Goal: Task Accomplishment & Management: Use online tool/utility

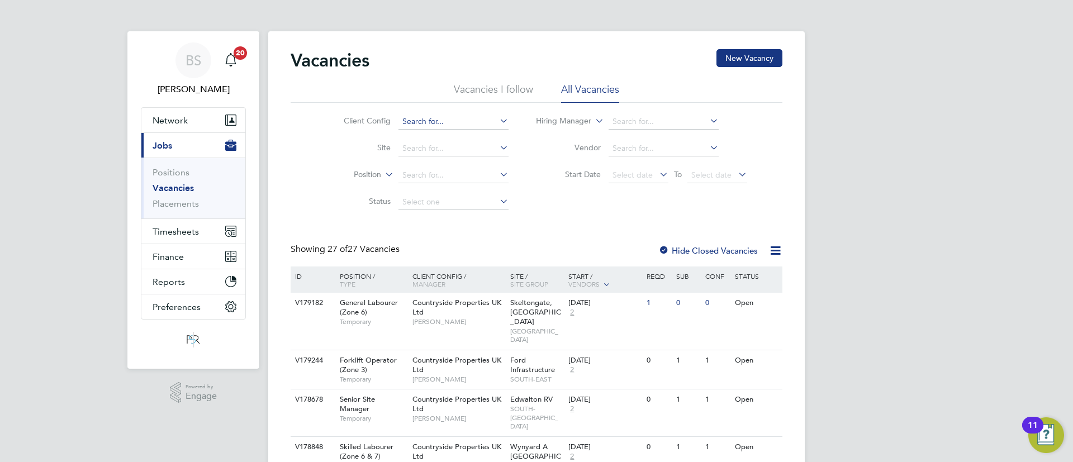
click at [435, 122] on input at bounding box center [454, 122] width 110 height 16
type input "alfie"
click at [185, 235] on span "Timesheets" at bounding box center [176, 231] width 46 height 11
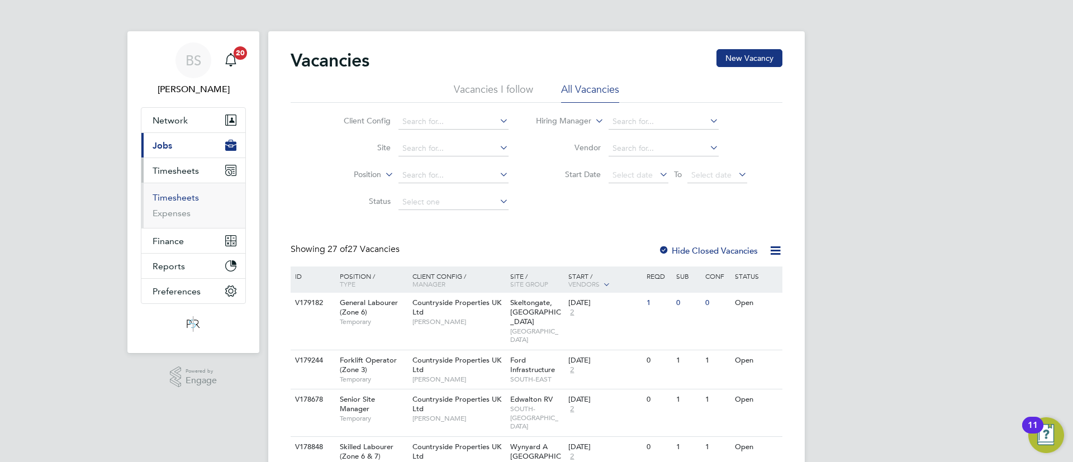
click at [187, 200] on link "Timesheets" at bounding box center [176, 197] width 46 height 11
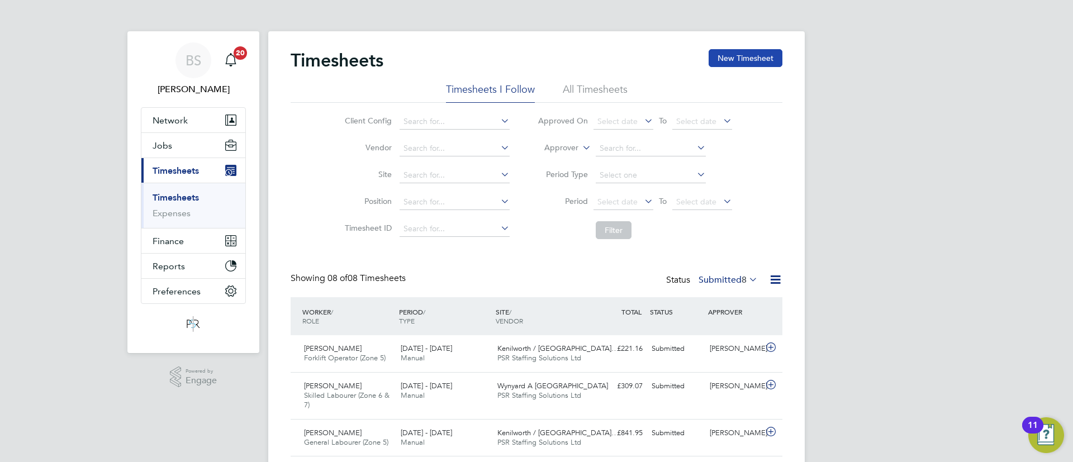
click at [735, 51] on button "New Timesheet" at bounding box center [746, 58] width 74 height 18
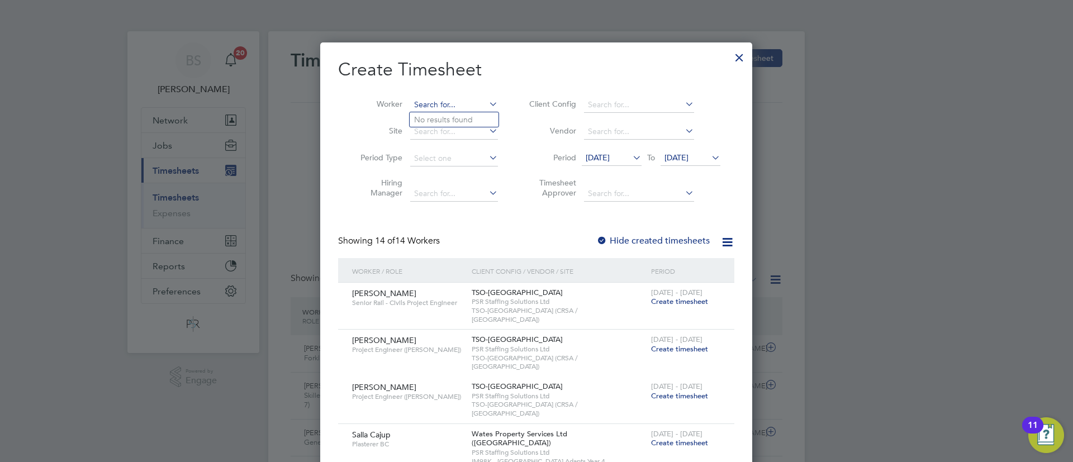
click at [452, 107] on input at bounding box center [454, 105] width 88 height 16
click at [461, 132] on li "[PERSON_NAME]" at bounding box center [479, 134] width 138 height 15
type input "[PERSON_NAME]"
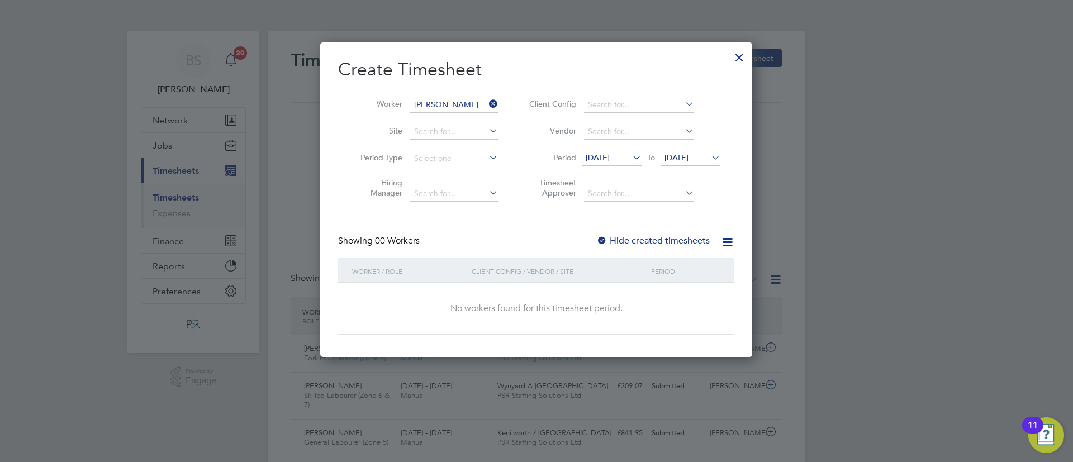
click at [601, 239] on div at bounding box center [601, 241] width 11 height 11
click at [631, 158] on icon at bounding box center [631, 158] width 0 height 16
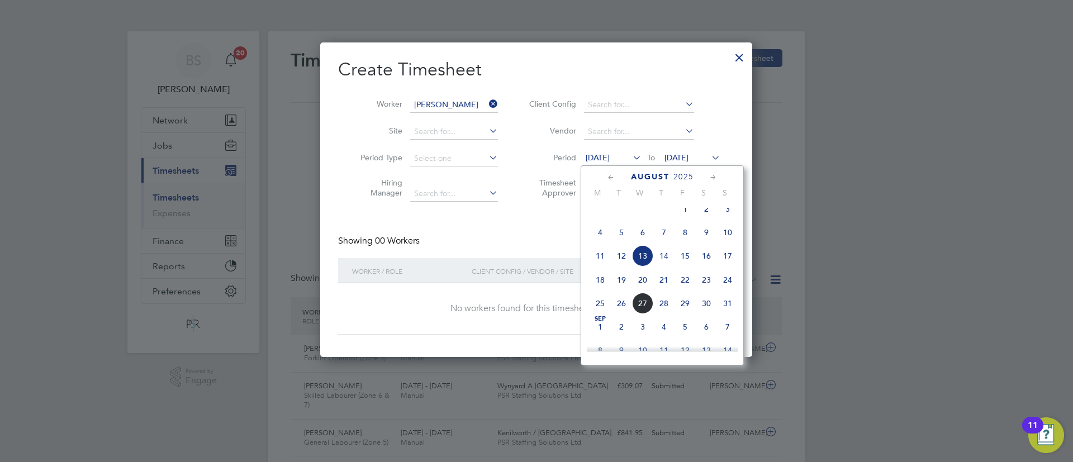
click at [629, 243] on span "5" at bounding box center [621, 232] width 21 height 21
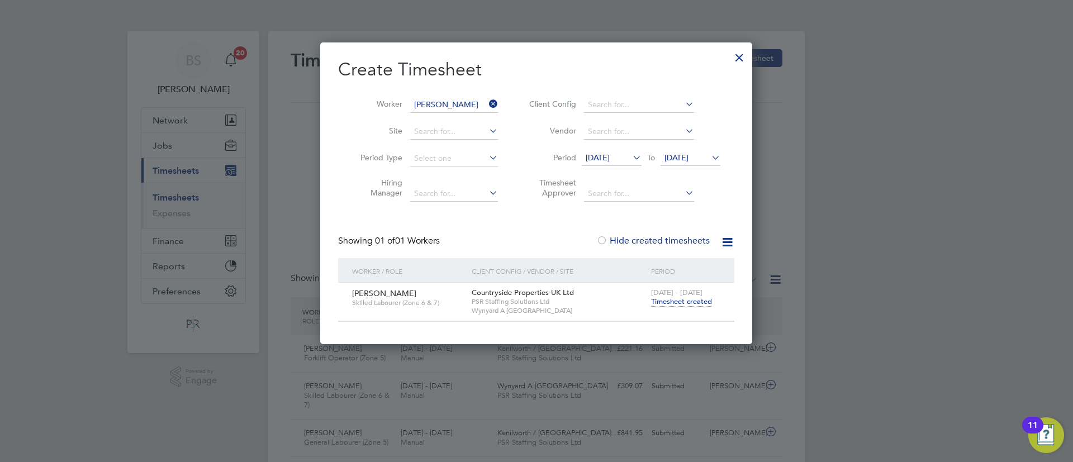
click at [668, 301] on span "Timesheet created" at bounding box center [681, 302] width 61 height 10
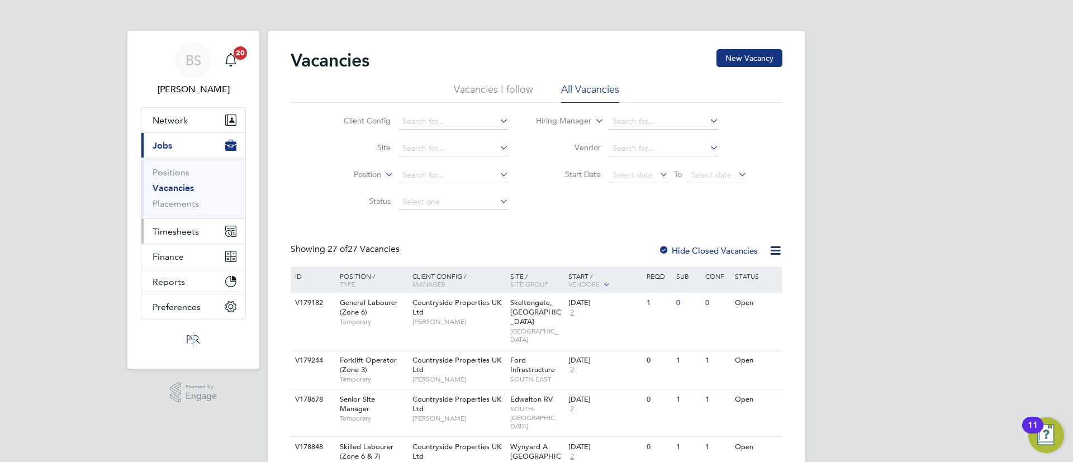
click at [185, 231] on span "Timesheets" at bounding box center [176, 231] width 46 height 11
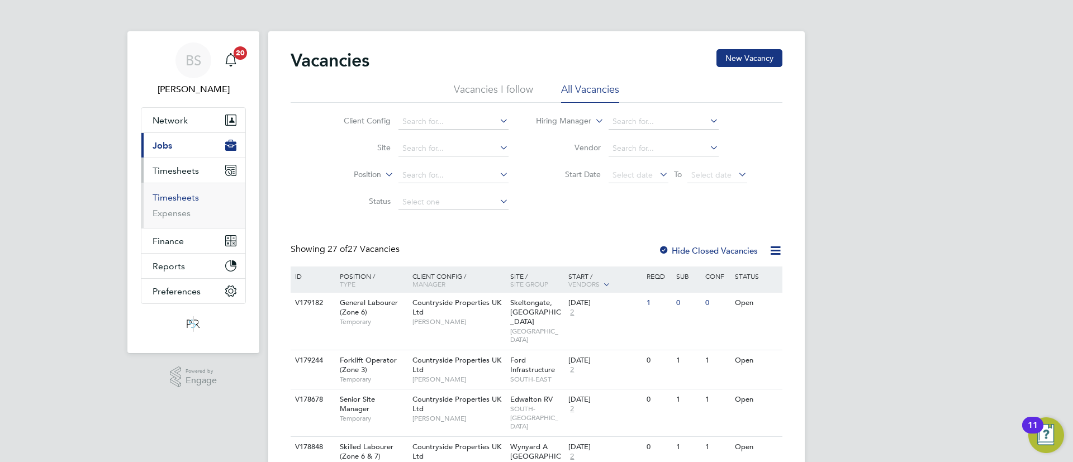
click at [181, 199] on link "Timesheets" at bounding box center [176, 197] width 46 height 11
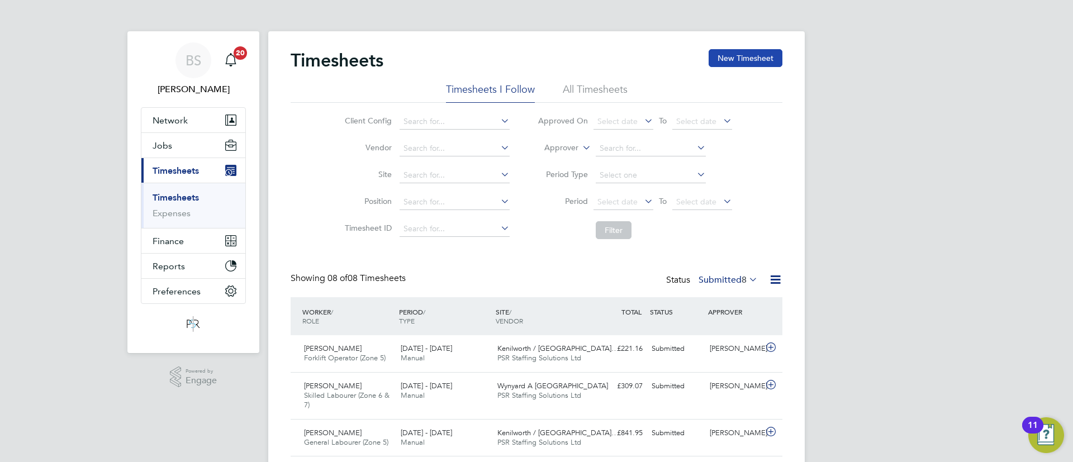
click at [751, 65] on button "New Timesheet" at bounding box center [746, 58] width 74 height 18
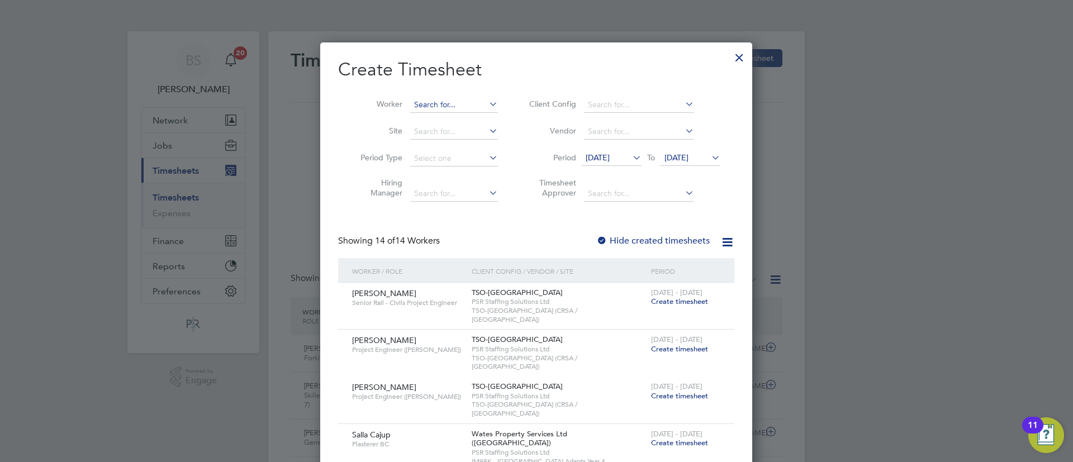
click at [447, 110] on input at bounding box center [454, 105] width 88 height 16
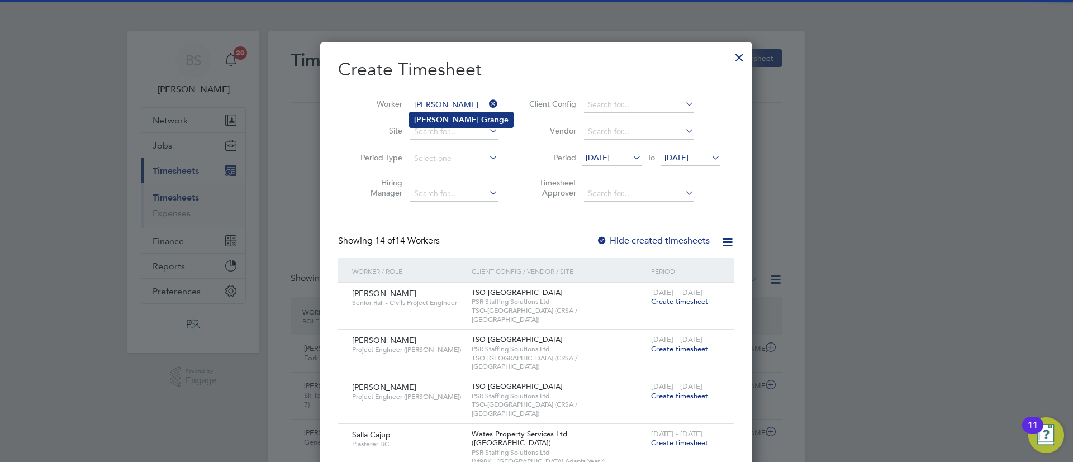
click at [470, 116] on li "James Gran ge" at bounding box center [461, 119] width 103 height 15
type input "[PERSON_NAME]"
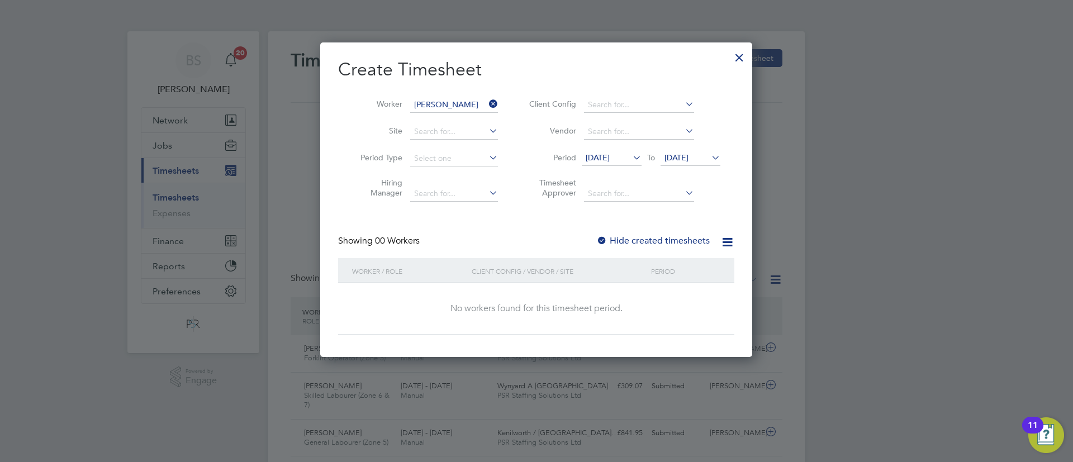
click at [605, 240] on div at bounding box center [601, 241] width 11 height 11
click at [631, 162] on icon at bounding box center [631, 158] width 0 height 16
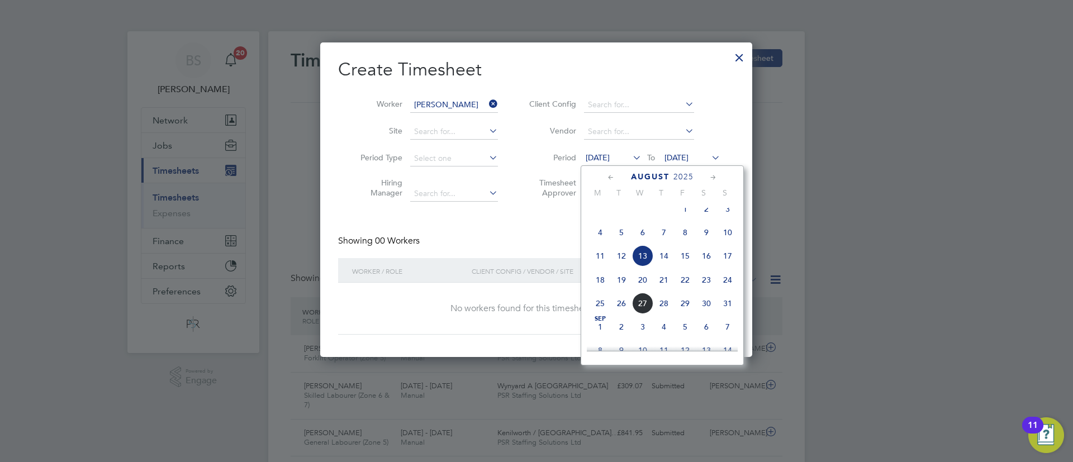
click at [637, 238] on span "6" at bounding box center [642, 232] width 21 height 21
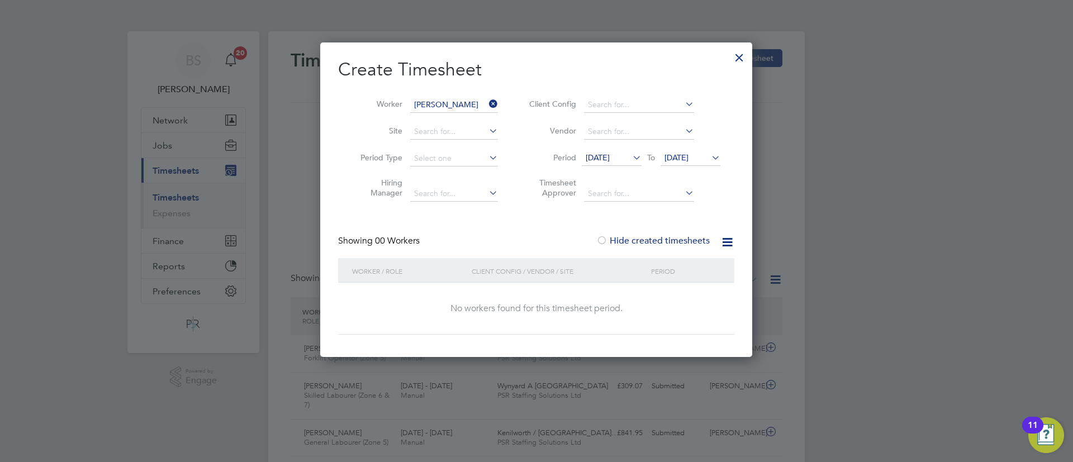
click at [705, 151] on span "[DATE]" at bounding box center [691, 158] width 60 height 15
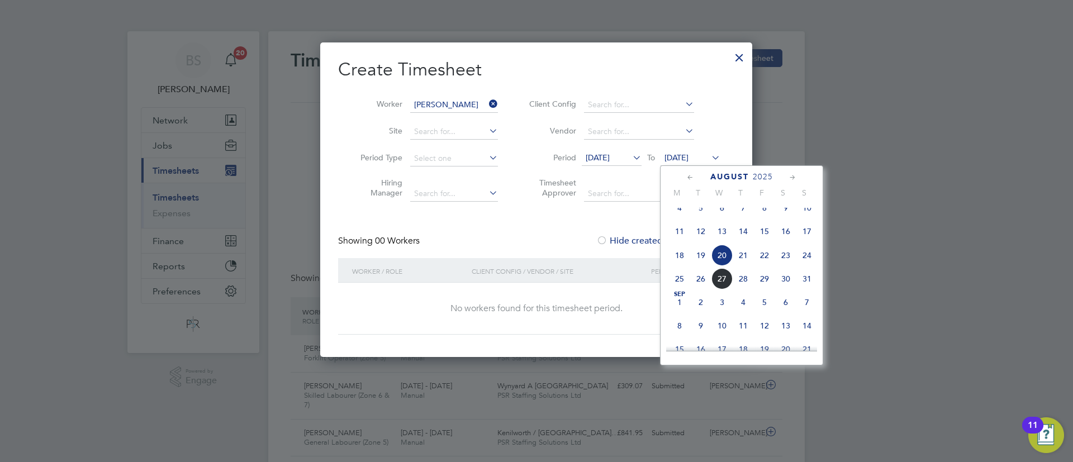
click at [724, 238] on span "13" at bounding box center [722, 231] width 21 height 21
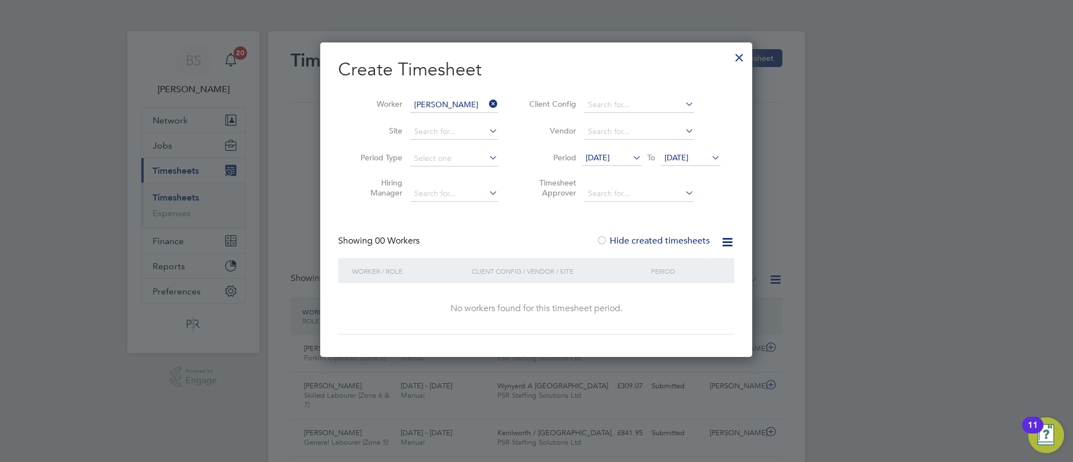
click at [689, 159] on span "[DATE]" at bounding box center [677, 158] width 24 height 10
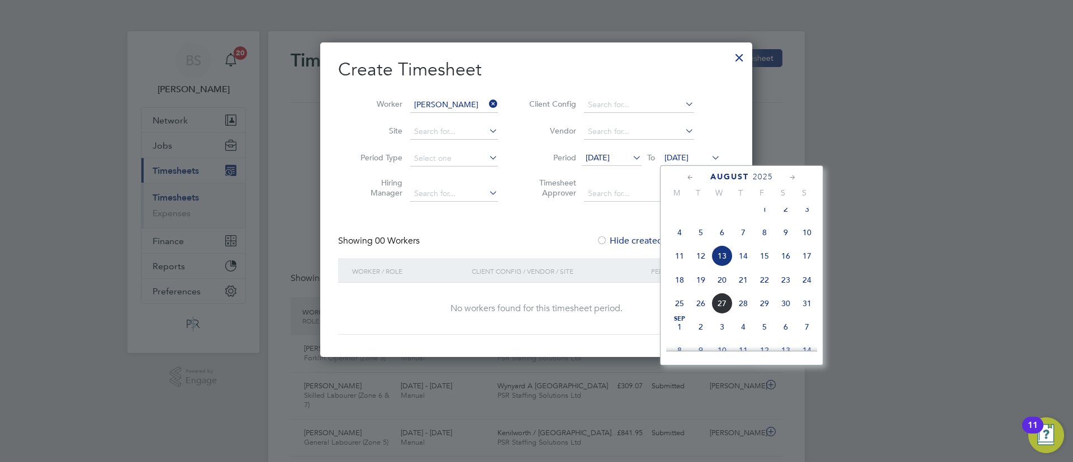
click at [721, 312] on span "27" at bounding box center [722, 303] width 21 height 21
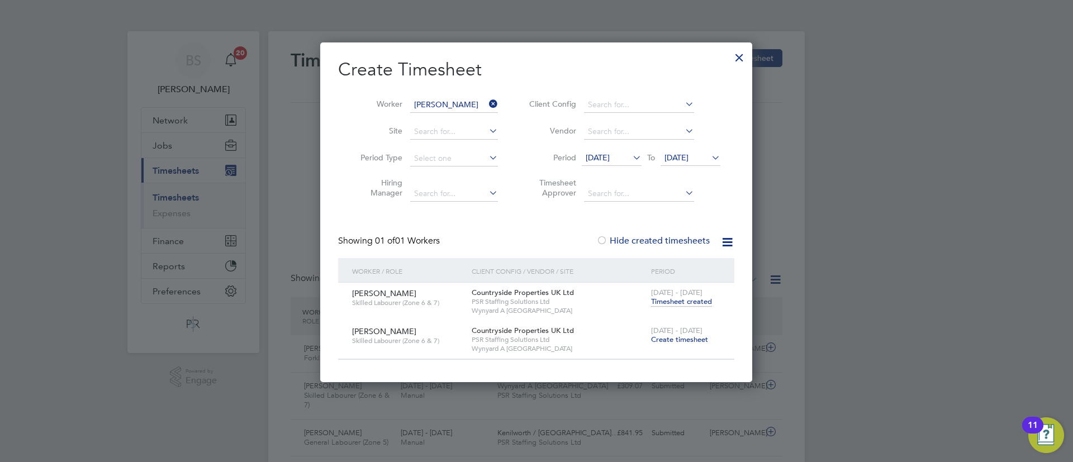
click at [666, 301] on span "Timesheet created" at bounding box center [681, 302] width 61 height 10
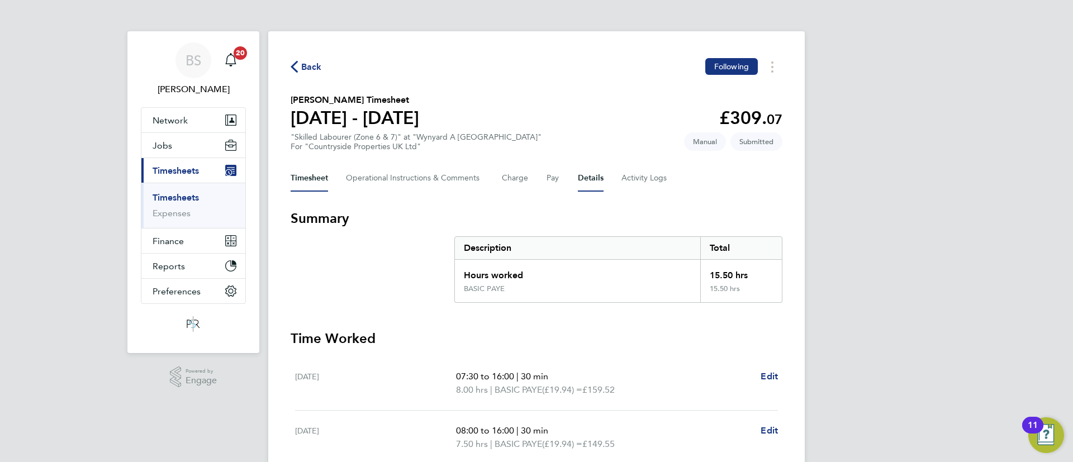
click at [590, 176] on button "Details" at bounding box center [591, 178] width 26 height 27
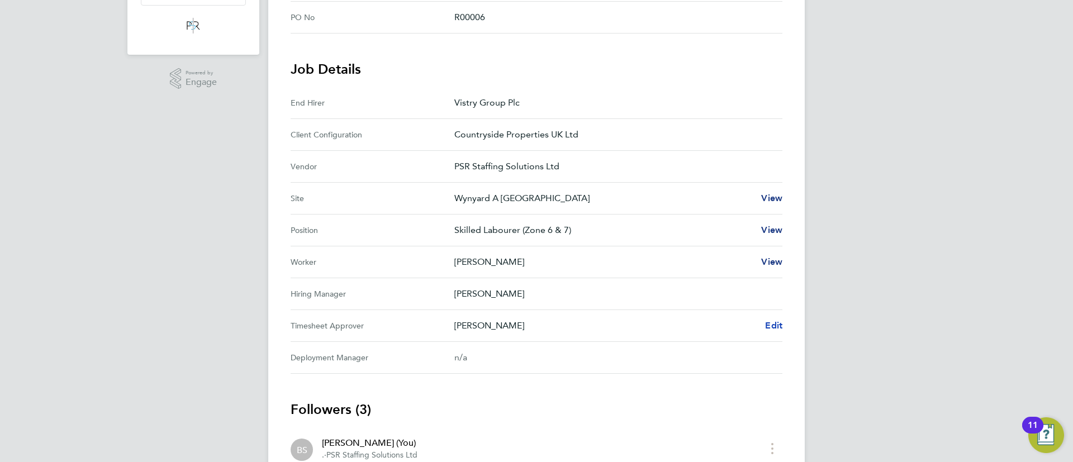
click at [771, 323] on span "Edit" at bounding box center [773, 325] width 17 height 11
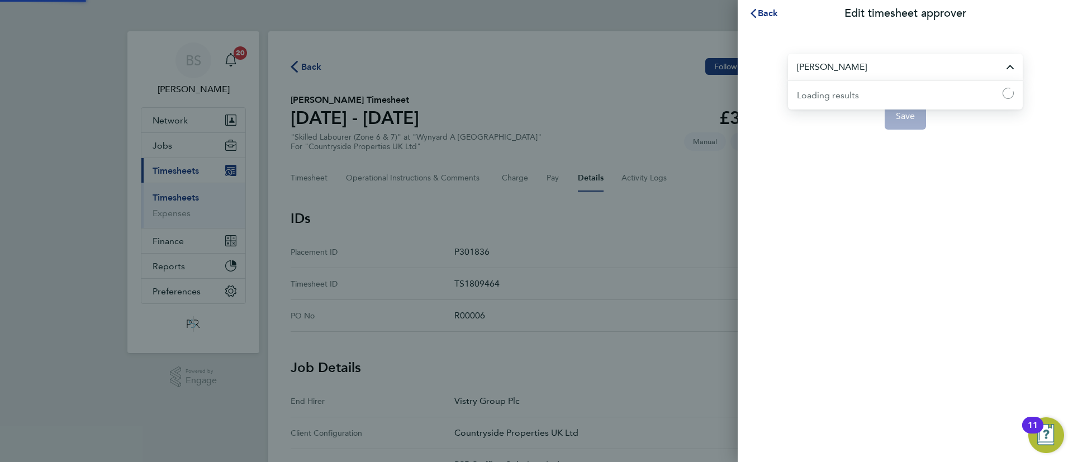
click at [899, 72] on input "[PERSON_NAME]" at bounding box center [905, 67] width 235 height 26
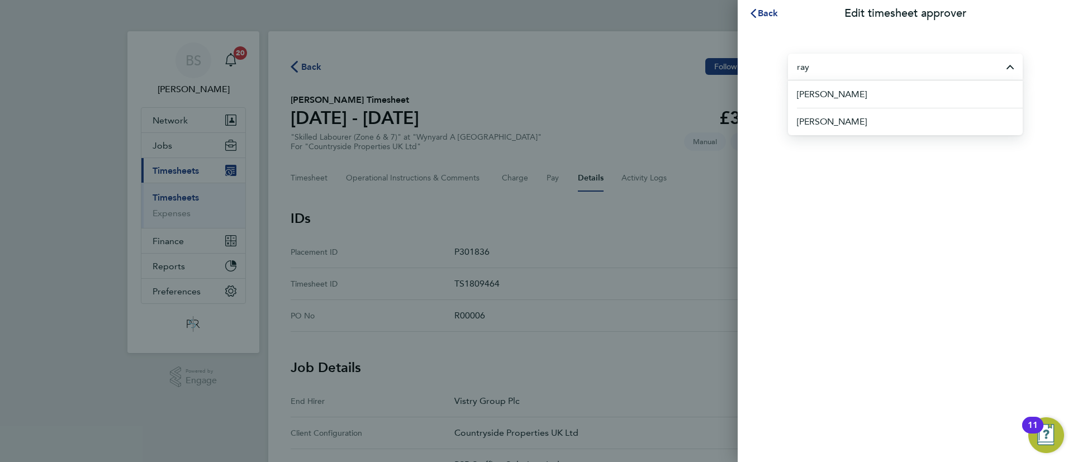
click at [992, 242] on div "Back Edit timesheet approver ray Ray Kilkenny Stuart Ray Save" at bounding box center [905, 231] width 335 height 462
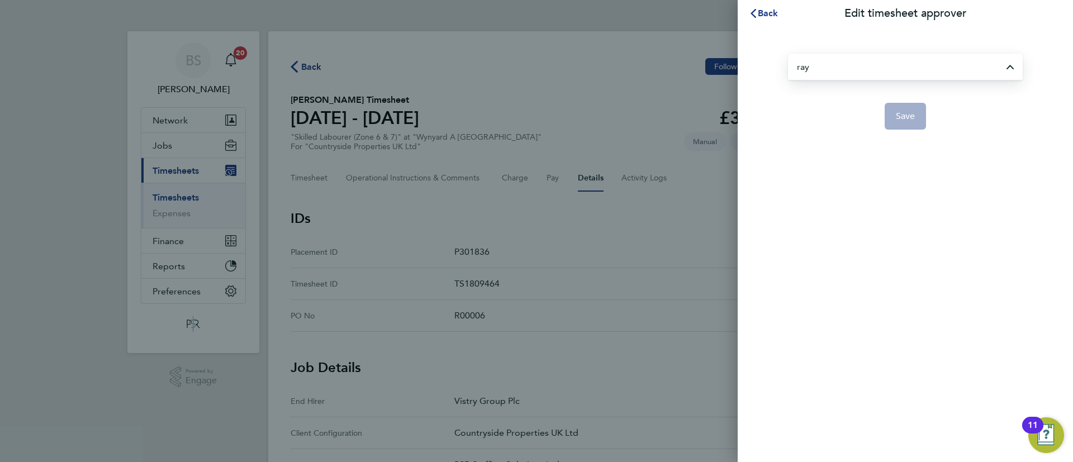
type input "[PERSON_NAME]"
click at [761, 18] on button "Back" at bounding box center [764, 13] width 52 height 22
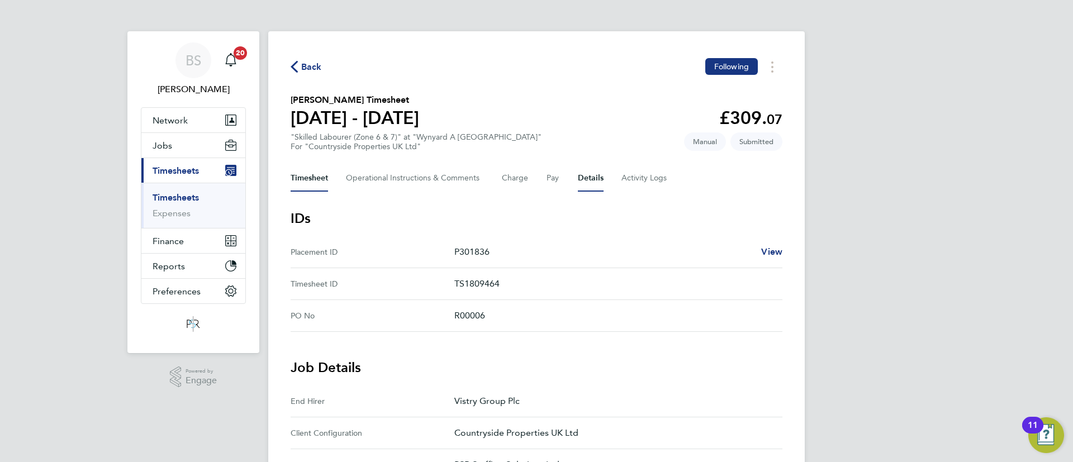
click at [315, 172] on button "Timesheet" at bounding box center [309, 178] width 37 height 27
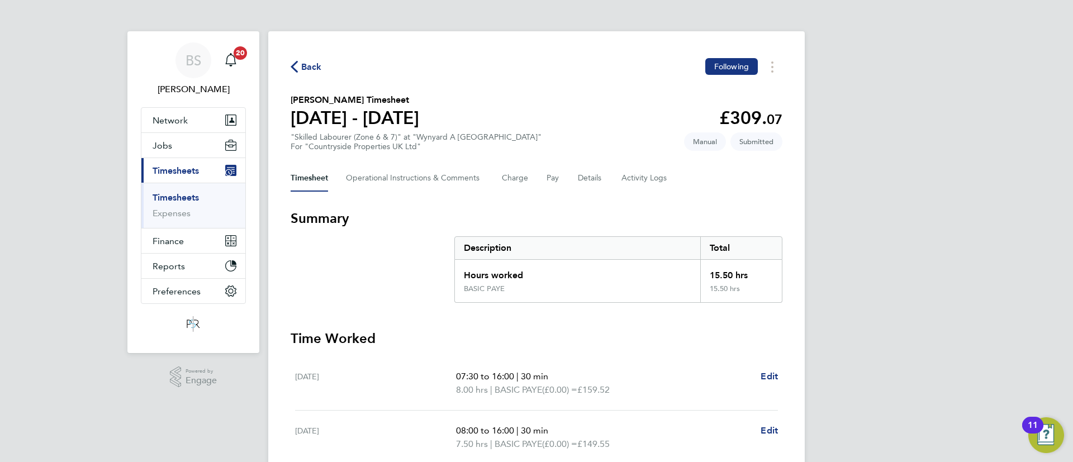
click at [607, 178] on div "Timesheet Operational Instructions & Comments Charge Pay Details Activity Logs" at bounding box center [537, 178] width 492 height 27
click at [441, 171] on Comments-tab "Operational Instructions & Comments" at bounding box center [415, 178] width 138 height 27
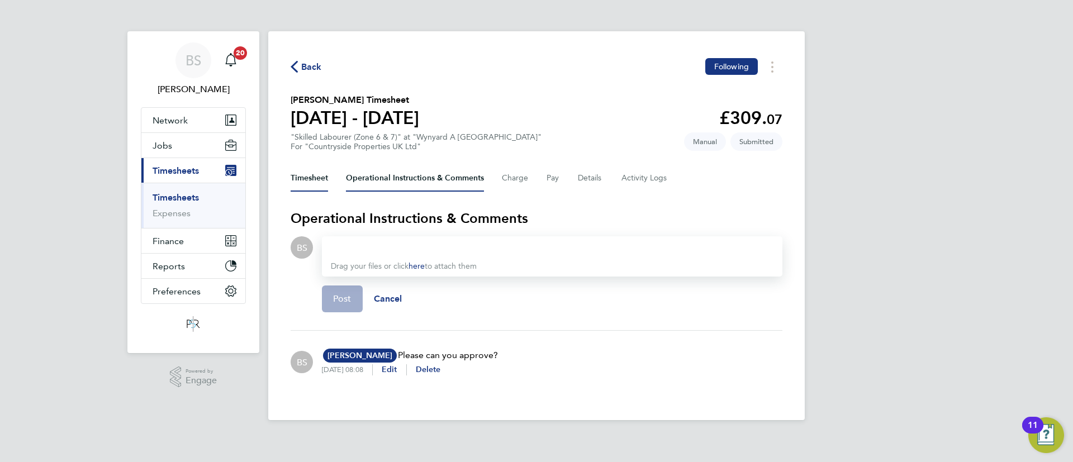
click at [322, 182] on button "Timesheet" at bounding box center [309, 178] width 37 height 27
